Goal: Complete application form

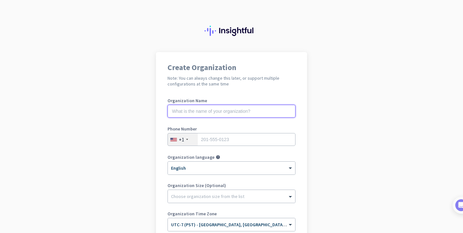
click at [258, 112] on input "text" at bounding box center [231, 111] width 128 height 13
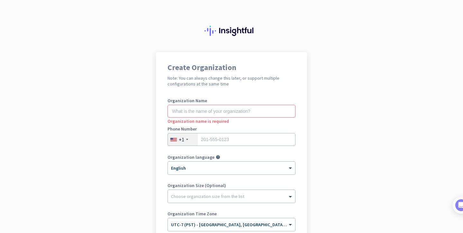
click at [309, 128] on app-onboarding-organization "Create Organization Note: You can always change this later, or support multiple…" at bounding box center [231, 191] width 463 height 278
click at [271, 112] on input "text" at bounding box center [231, 111] width 128 height 13
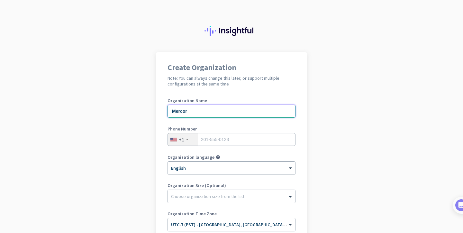
type input "Mercor"
click at [255, 138] on input "tel" at bounding box center [231, 139] width 128 height 13
type input "6042758148"
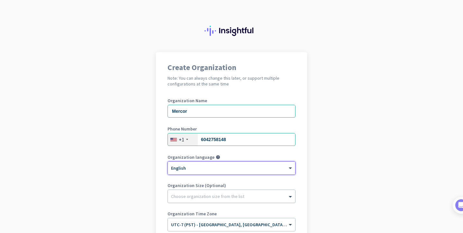
click at [234, 193] on div at bounding box center [231, 195] width 127 height 6
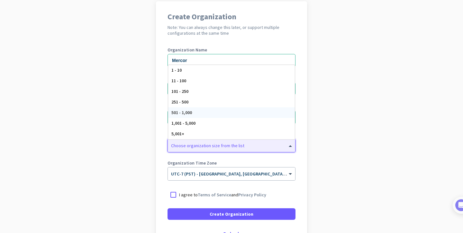
scroll to position [68, 0]
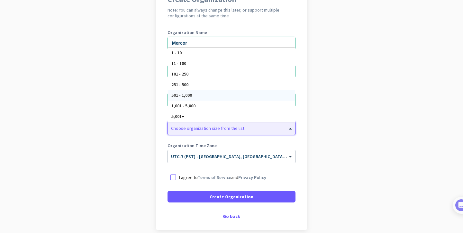
click at [114, 146] on app-onboarding-organization "Create Organization Note: You can always change this later, or support multiple…" at bounding box center [231, 123] width 463 height 278
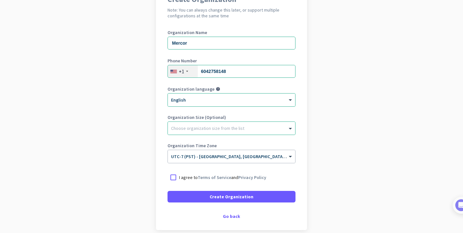
click at [120, 147] on app-onboarding-organization "Create Organization Note: You can always change this later, or support multiple…" at bounding box center [231, 123] width 463 height 278
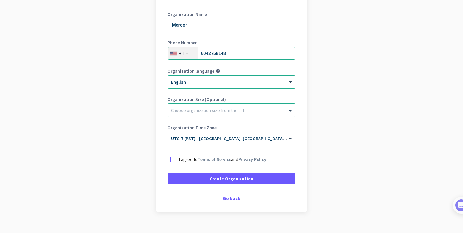
scroll to position [97, 0]
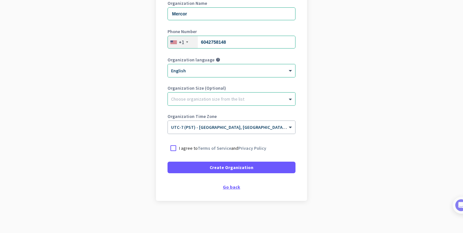
click at [232, 187] on div "Go back" at bounding box center [231, 187] width 128 height 4
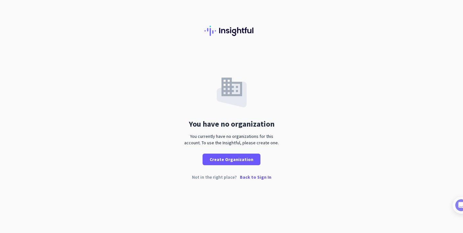
click at [254, 179] on p "Back to Sign In" at bounding box center [255, 177] width 31 height 4
